Goal: Download file/media

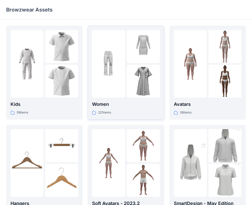
click at [135, 104] on p "Women" at bounding box center [126, 104] width 68 height 7
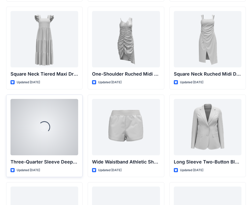
scroll to position [422, 0]
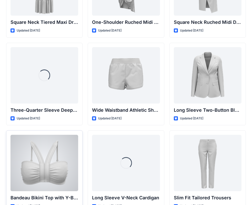
click at [58, 154] on div at bounding box center [45, 163] width 68 height 56
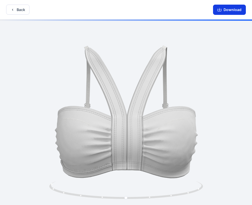
click at [228, 8] on button "Download" at bounding box center [229, 10] width 33 height 10
click at [20, 10] on button "Back" at bounding box center [17, 10] width 23 height 10
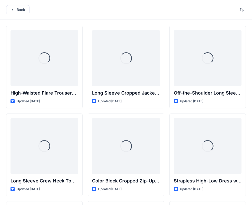
scroll to position [422, 0]
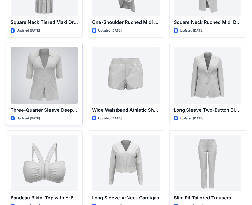
click at [63, 75] on div at bounding box center [45, 75] width 68 height 56
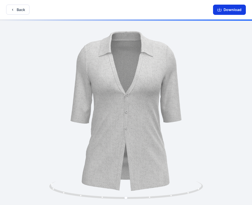
click at [222, 10] on button "Download" at bounding box center [229, 10] width 33 height 10
